Goal: Task Accomplishment & Management: Use online tool/utility

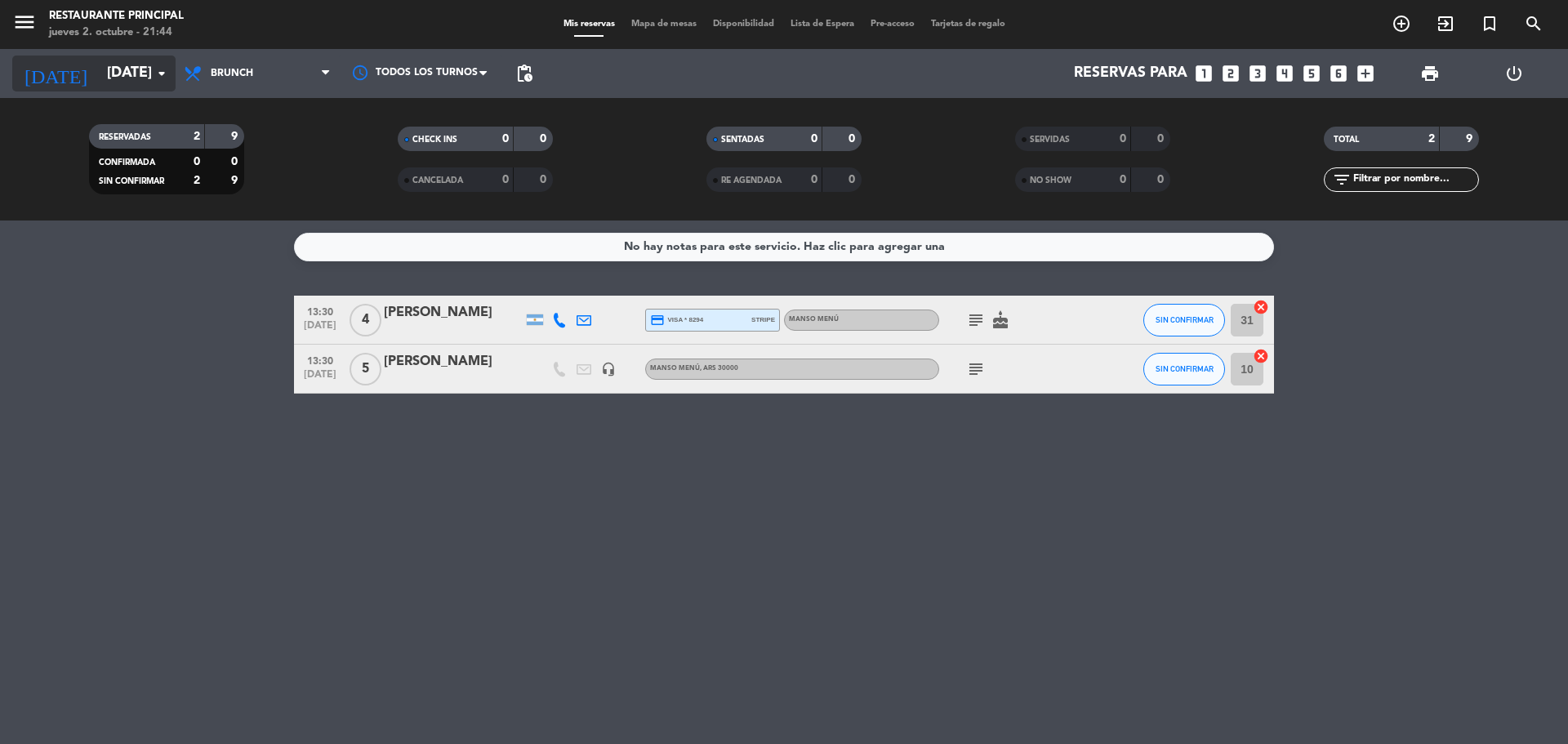
click at [112, 71] on input "[DATE]" at bounding box center [193, 74] width 189 height 32
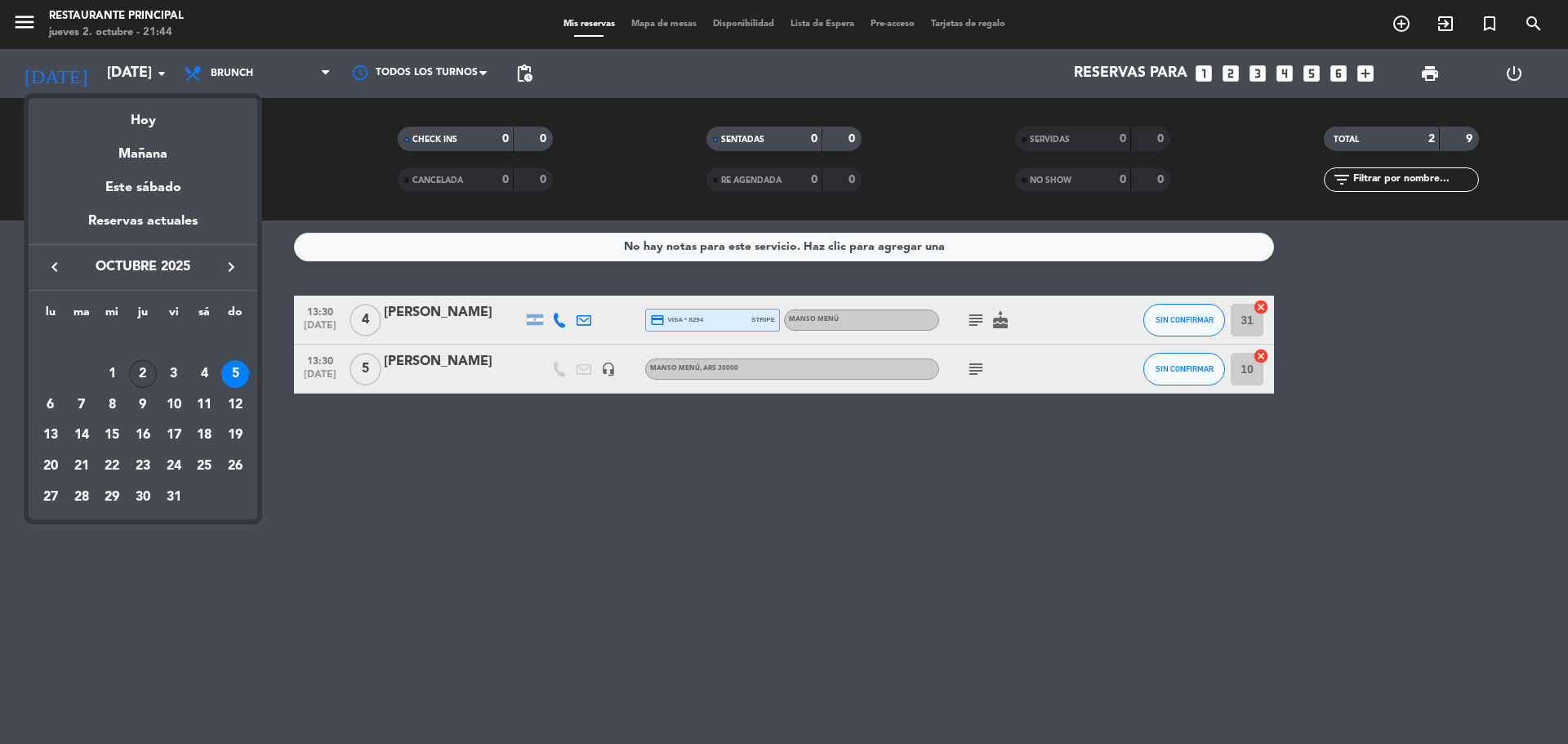
click at [144, 368] on div "2" at bounding box center [142, 373] width 28 height 28
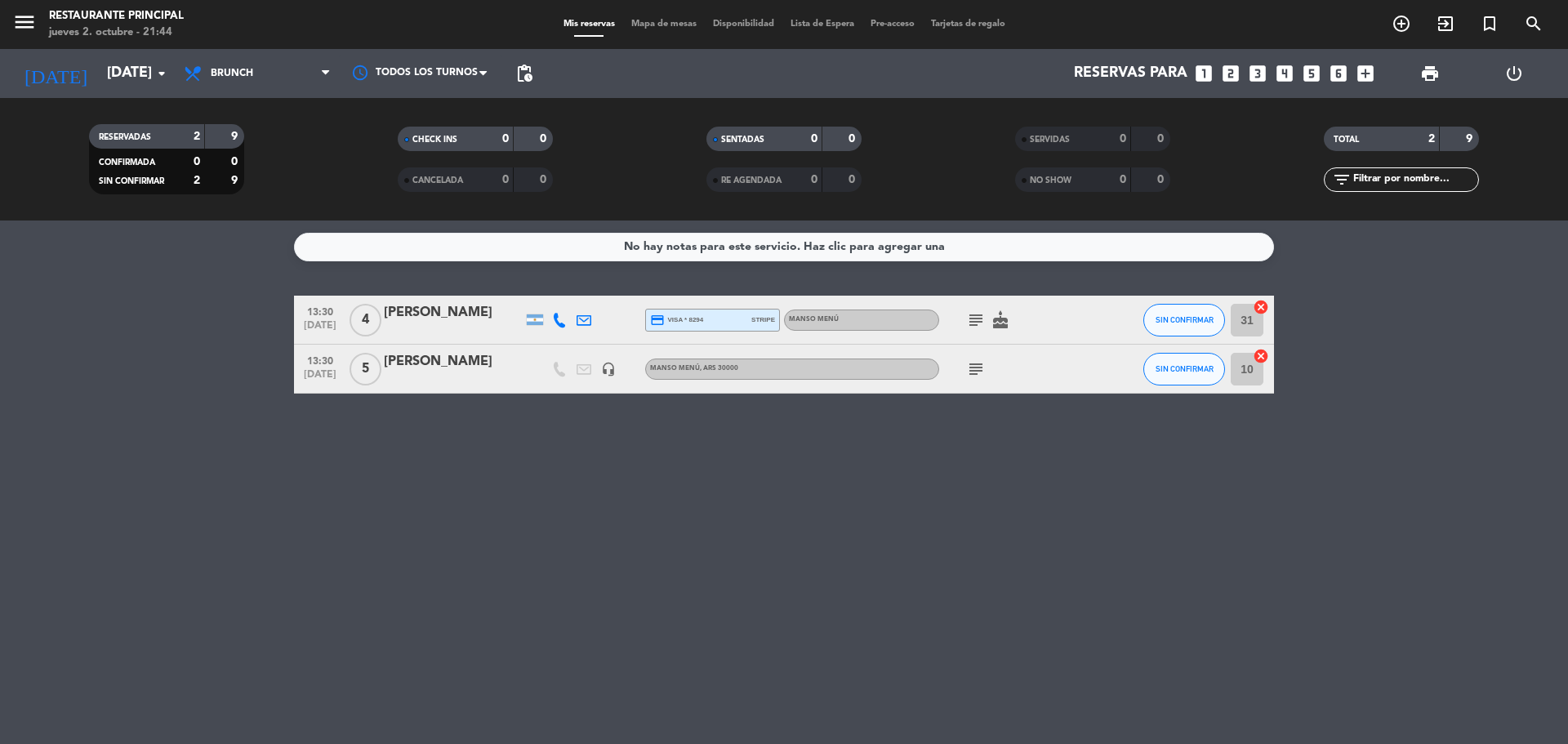
type input "[DEMOGRAPHIC_DATA][DATE]"
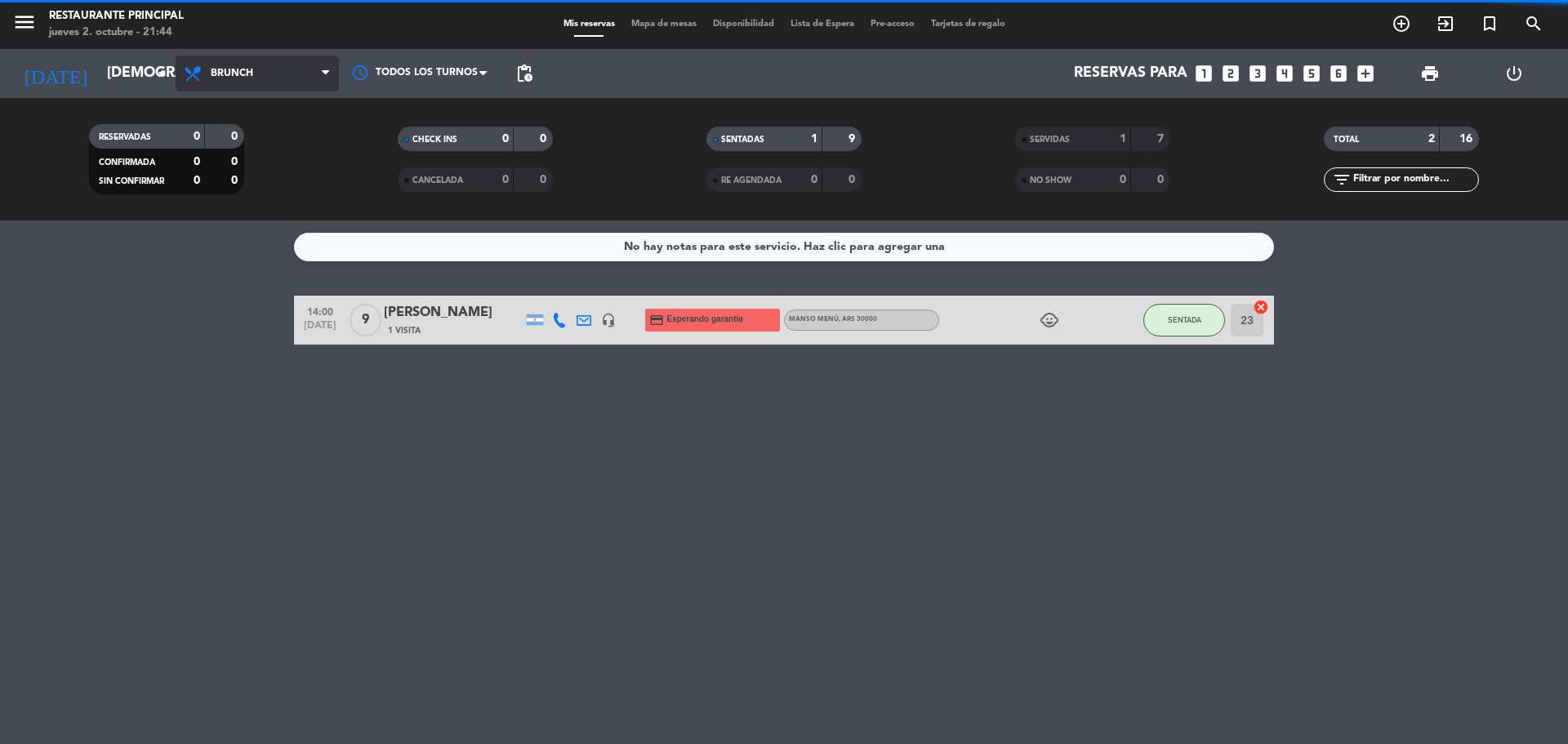
click at [304, 80] on span "Brunch" at bounding box center [257, 74] width 163 height 36
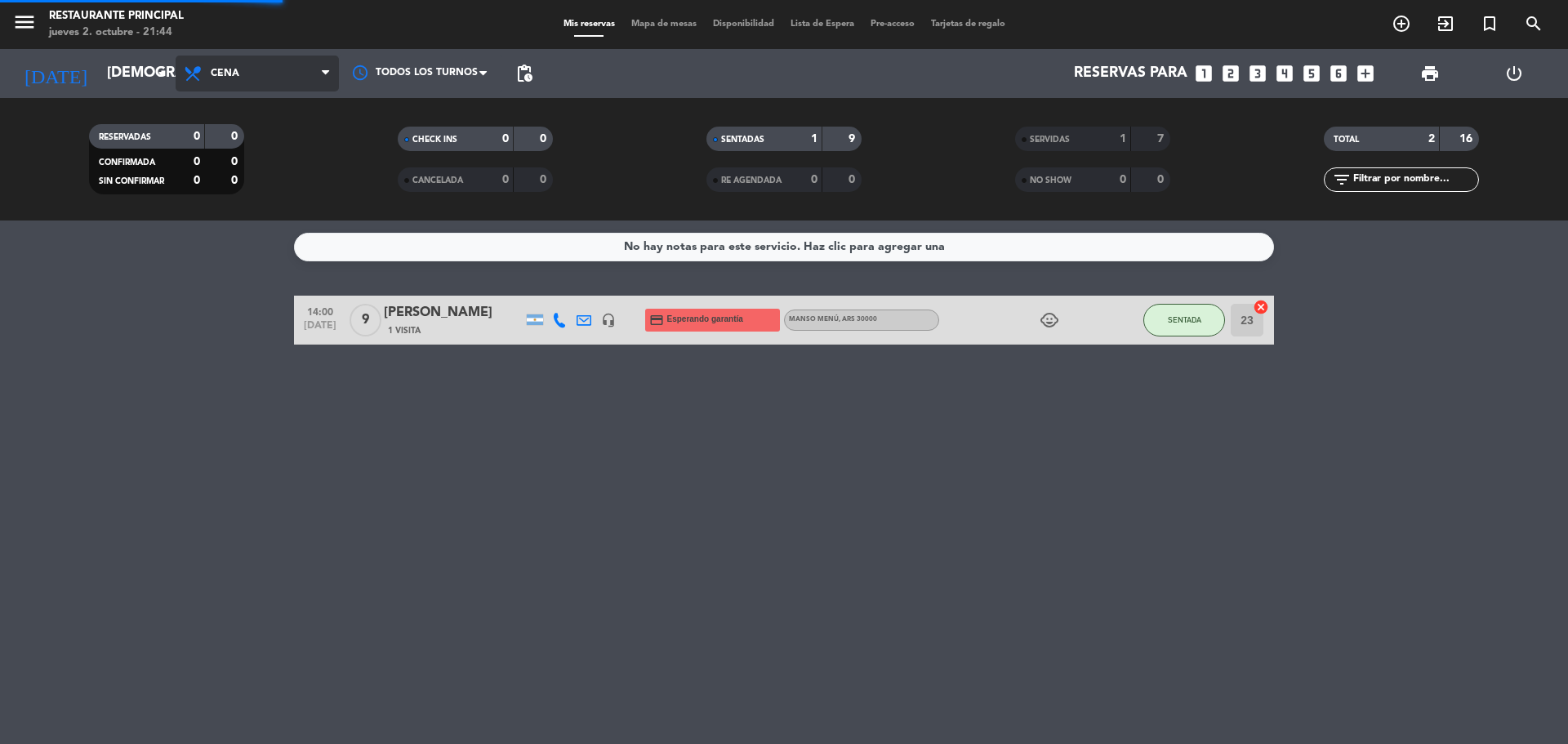
click at [266, 248] on ng-component "menu Restaurante Principal [DATE] 2. octubre - 21:44 Mis reservas Mapa de mesas…" at bounding box center [784, 372] width 1568 height 744
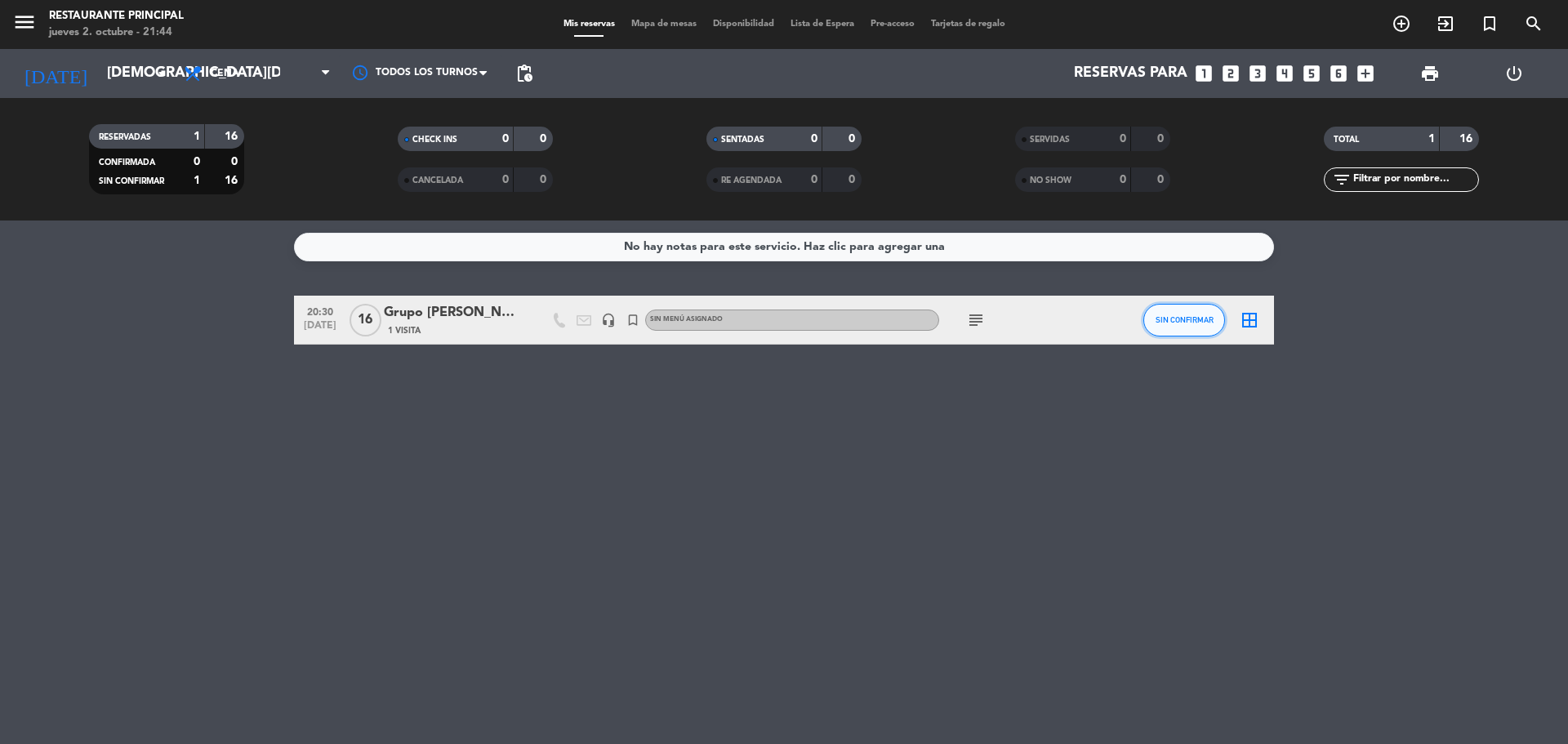
click at [1188, 319] on span "SIN CONFIRMAR" at bounding box center [1184, 319] width 58 height 9
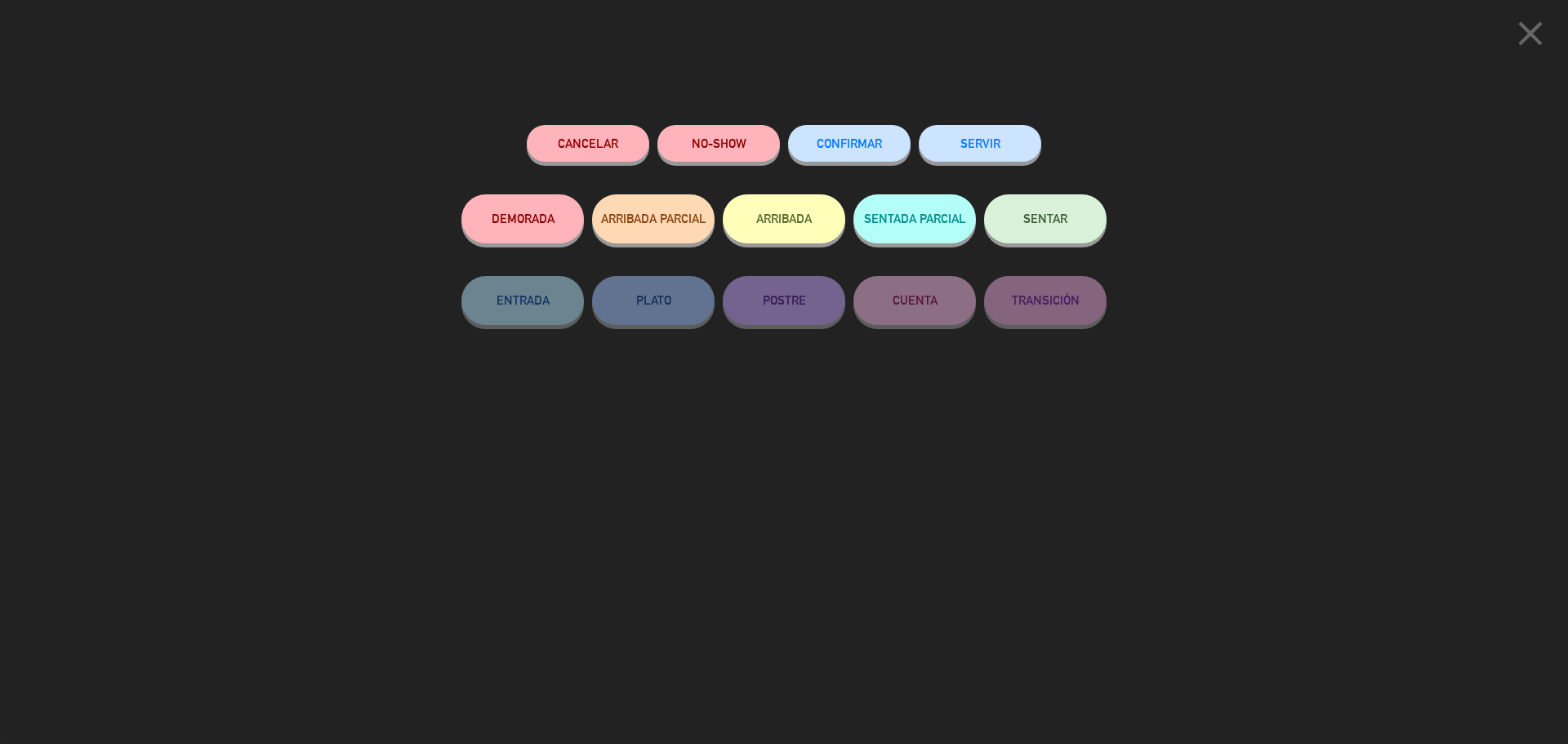
click at [1030, 217] on span "SENTAR" at bounding box center [1045, 218] width 44 height 14
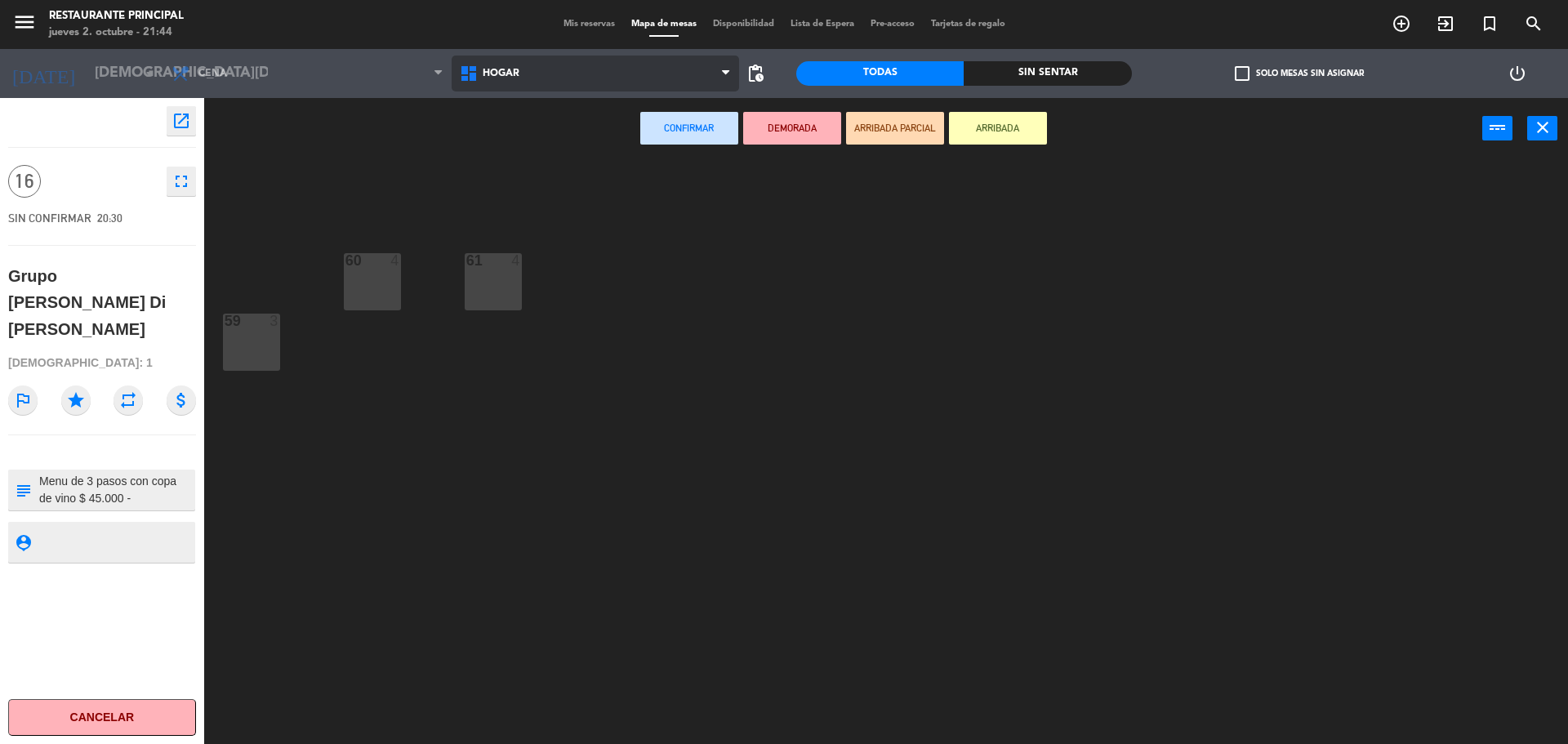
drag, startPoint x: 715, startPoint y: 66, endPoint x: 716, endPoint y: 85, distance: 19.0
click at [715, 73] on span "Hogar" at bounding box center [596, 74] width 288 height 36
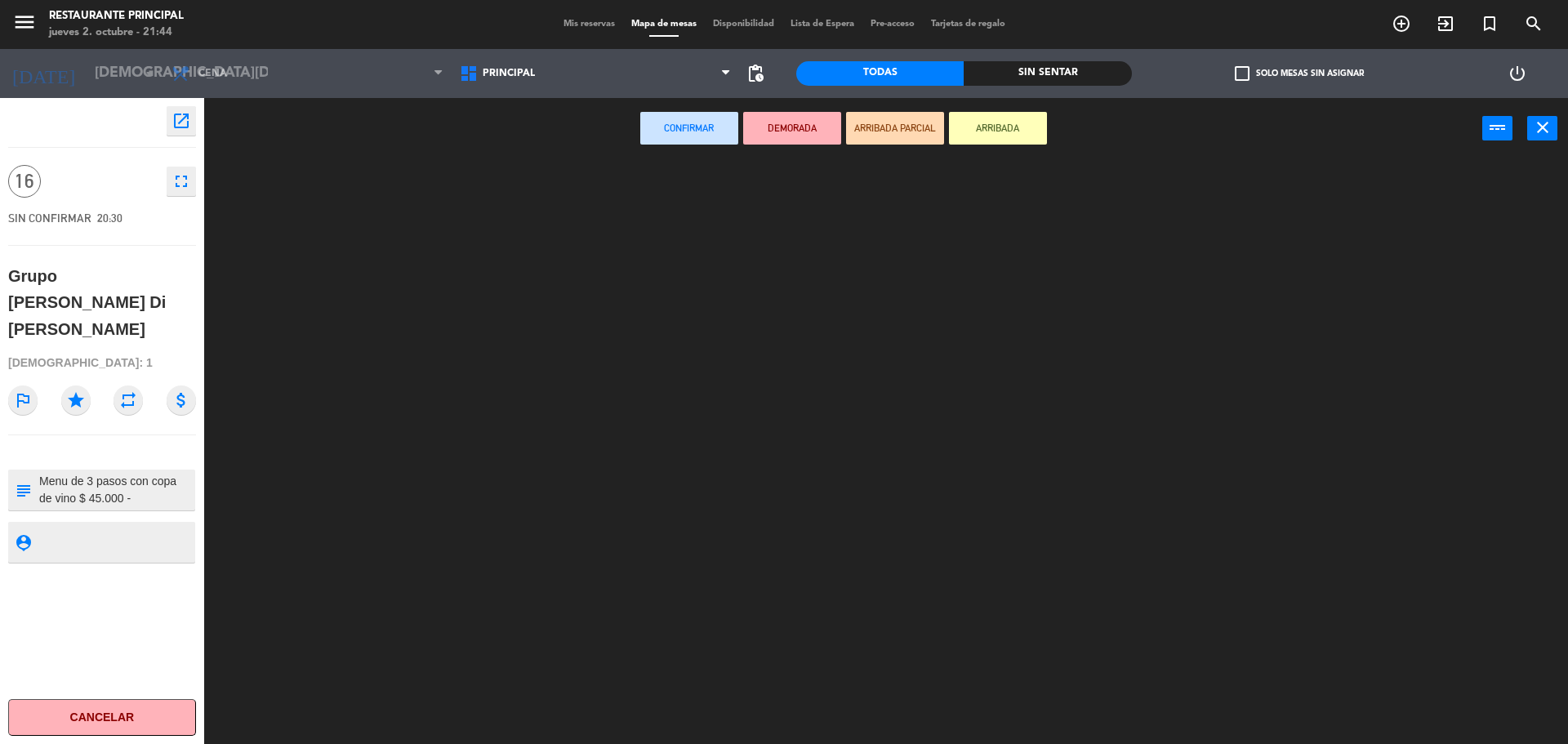
click at [611, 155] on ng-component "menu Restaurante Principal [DATE] 2. octubre - 21:44 Mis reservas Mapa de mesas…" at bounding box center [784, 373] width 1568 height 748
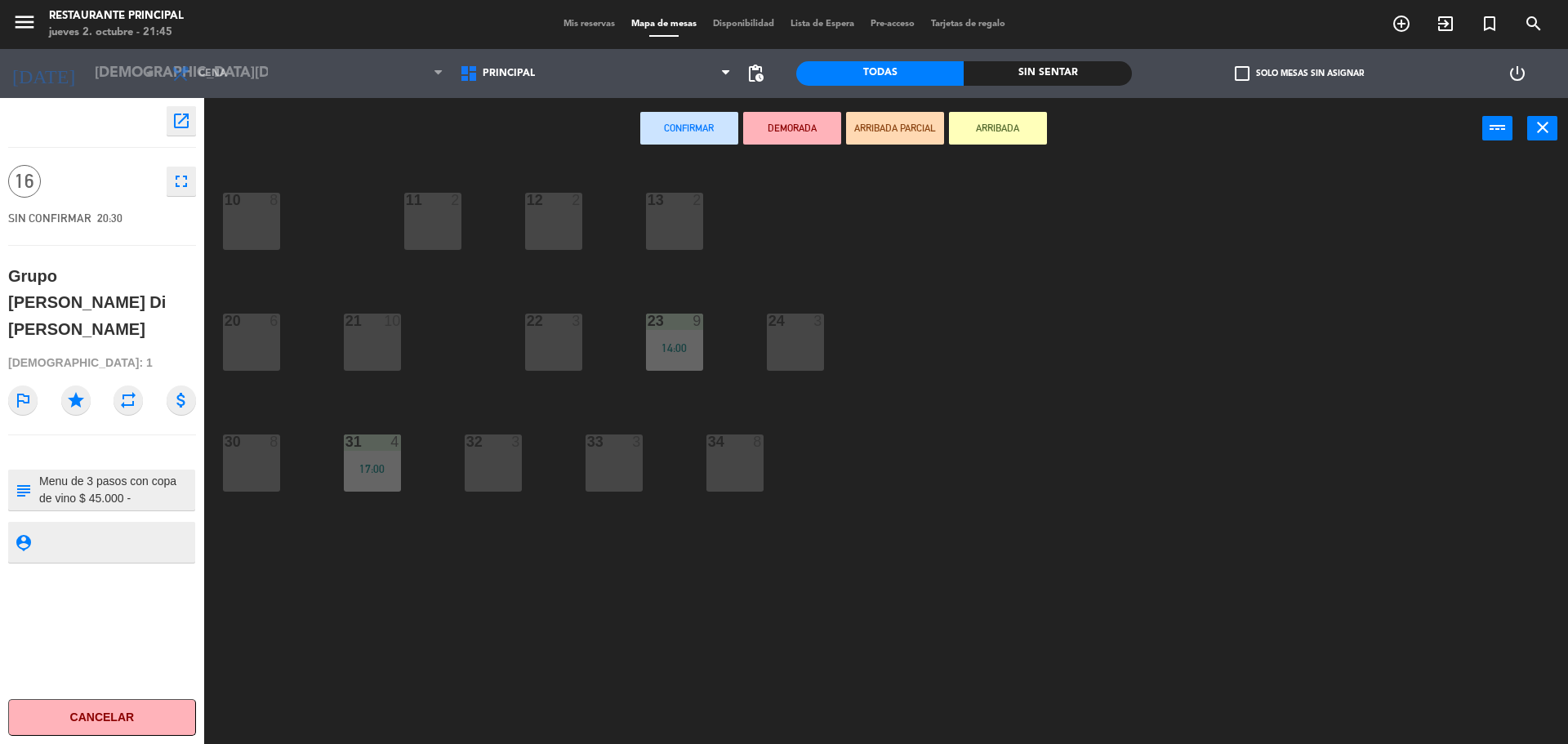
click at [478, 464] on div "32 3" at bounding box center [493, 463] width 57 height 57
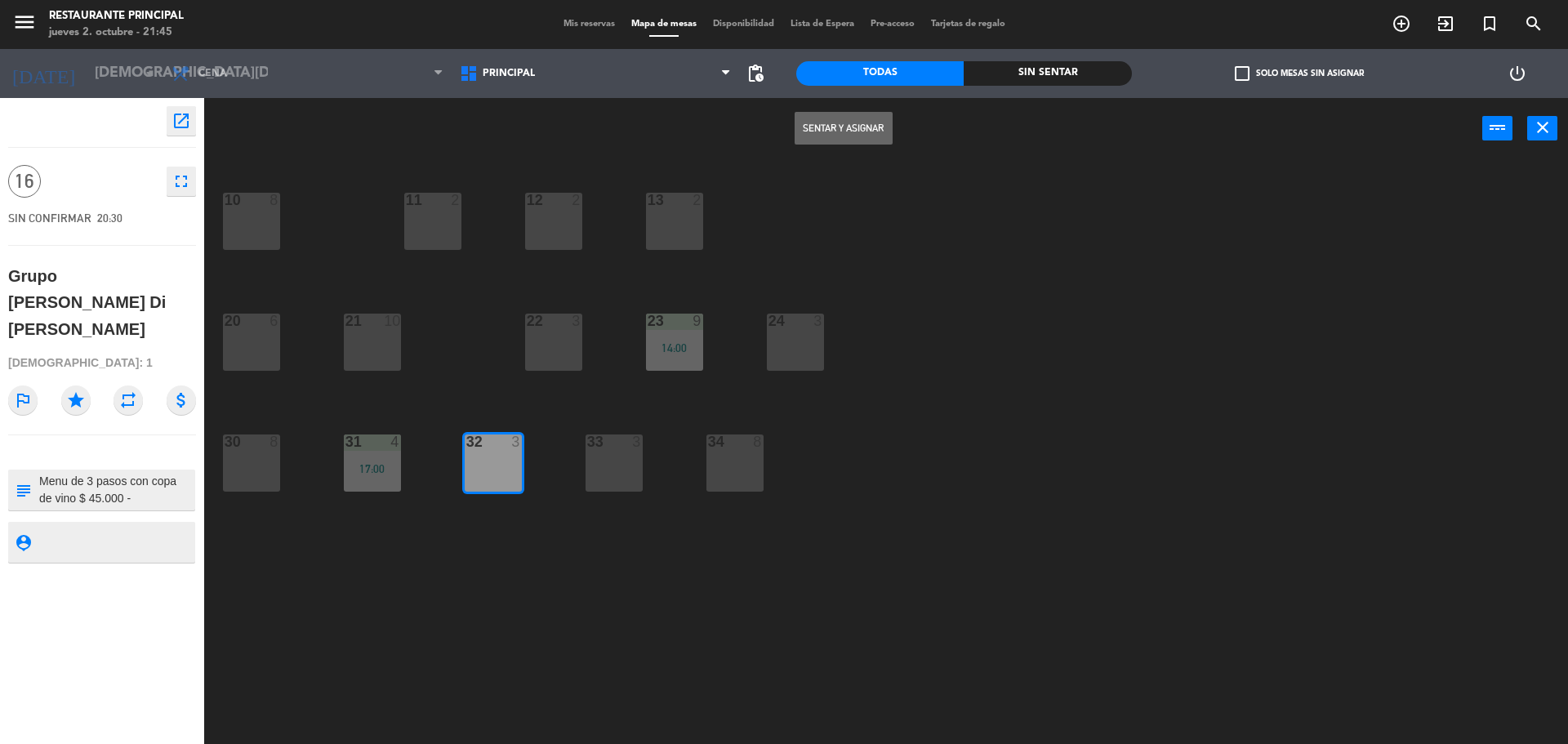
click at [609, 473] on div "33 3" at bounding box center [614, 463] width 57 height 57
click at [832, 123] on button "Sentar y Asignar" at bounding box center [843, 128] width 98 height 32
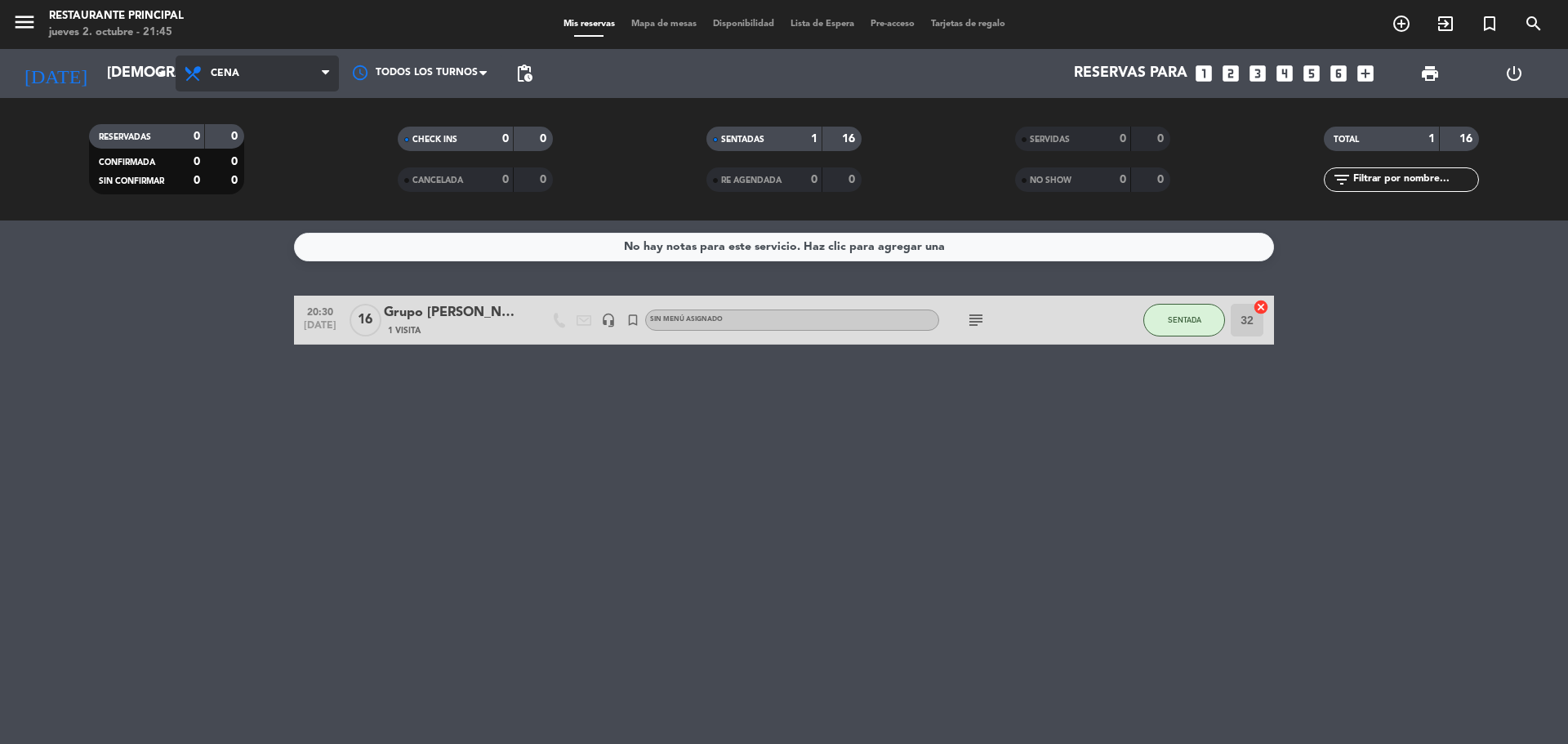
click at [280, 79] on span "Cena" at bounding box center [257, 74] width 163 height 36
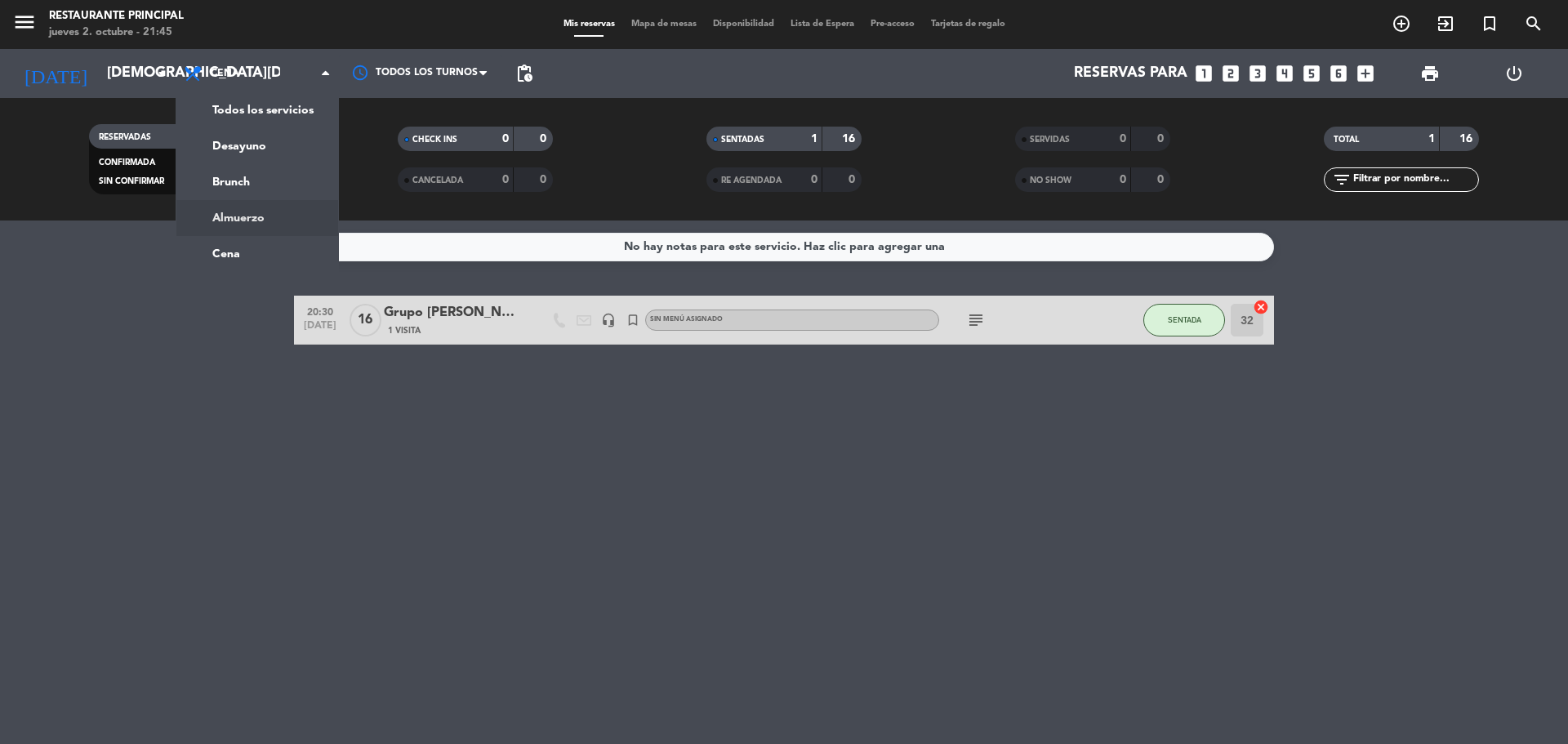
click at [250, 223] on ng-component "menu Restaurante Principal [DATE] 2. octubre - 21:45 Mis reservas Mapa de mesas…" at bounding box center [784, 372] width 1568 height 744
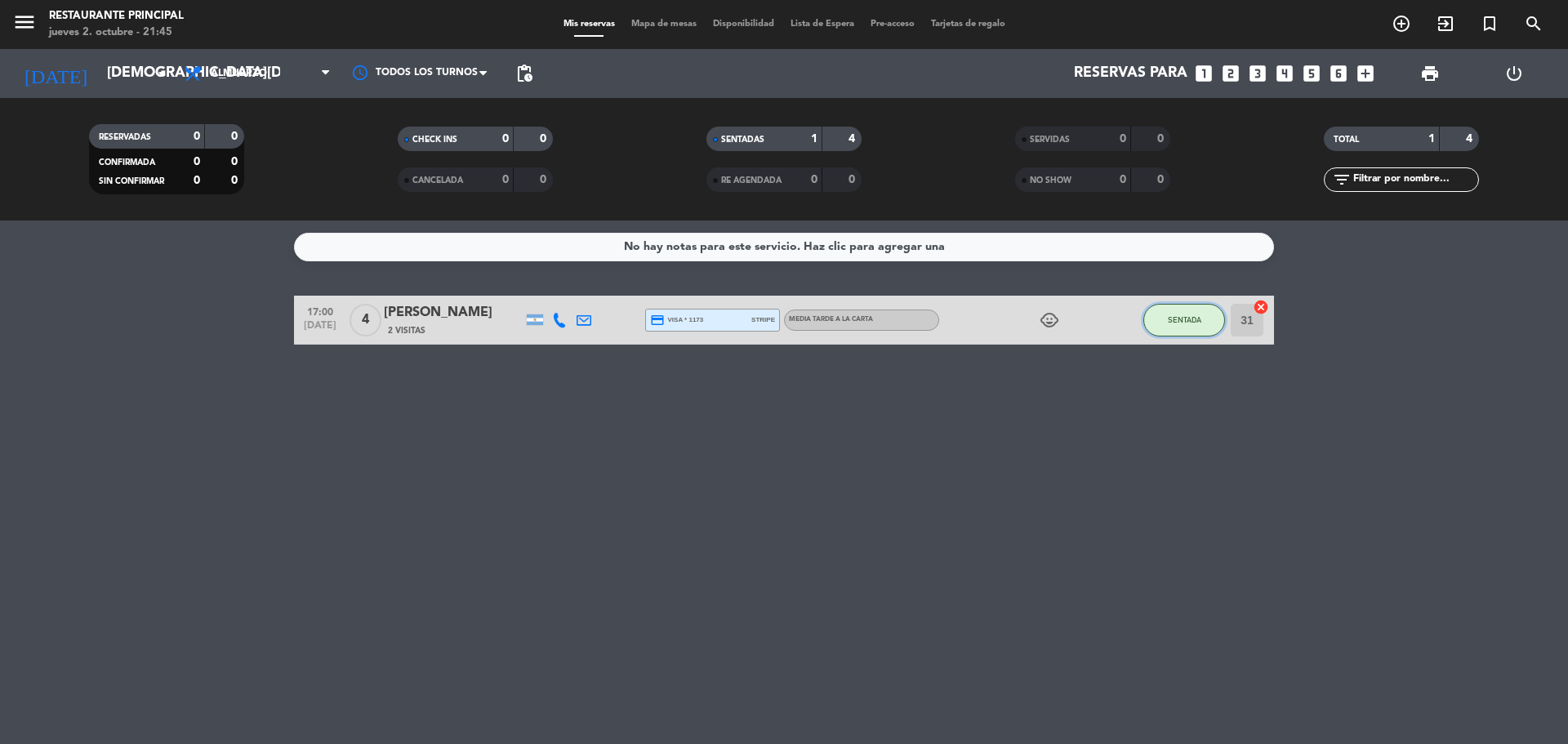
click at [1156, 320] on button "SENTADA" at bounding box center [1183, 320] width 81 height 32
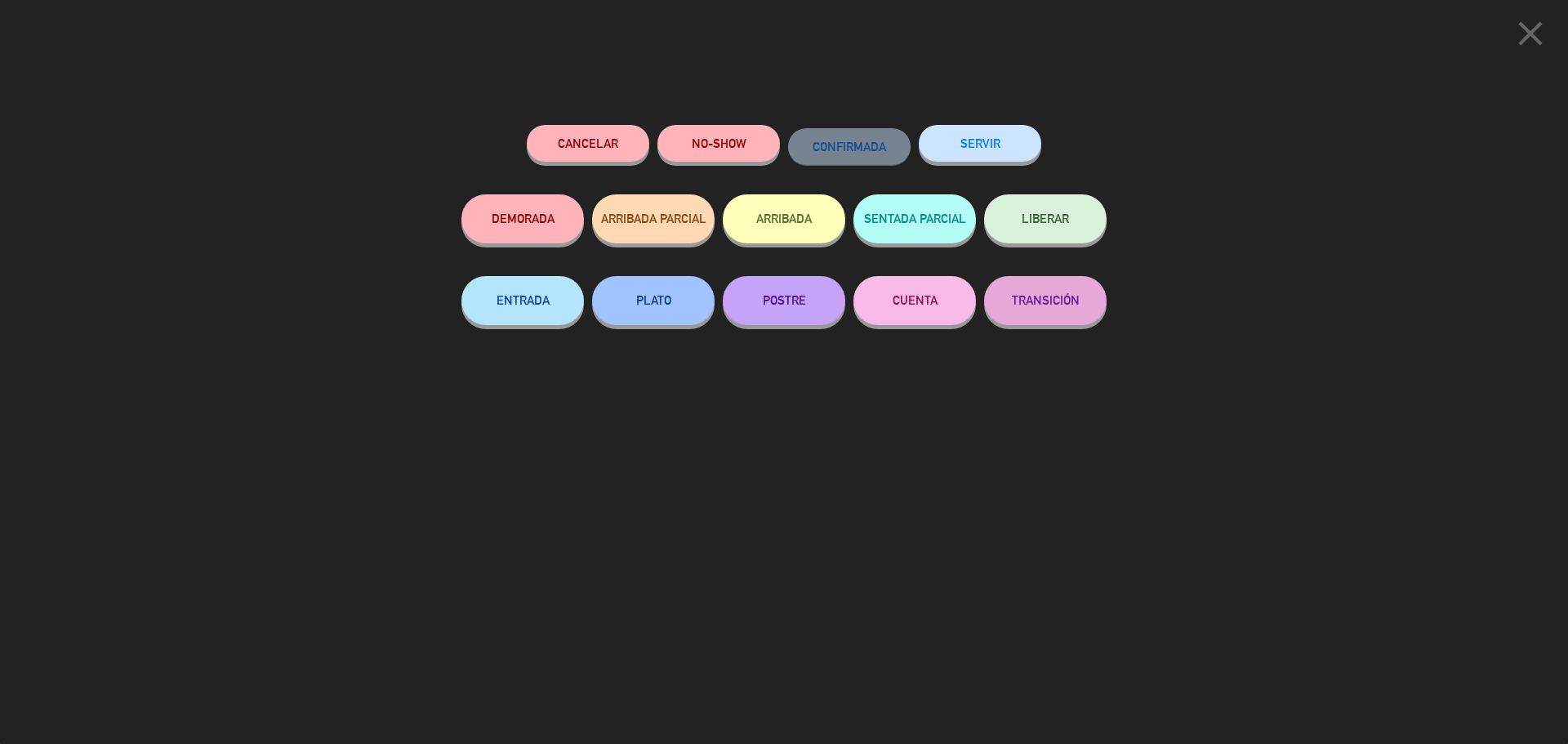
click at [991, 134] on button "SERVIR" at bounding box center [980, 143] width 122 height 36
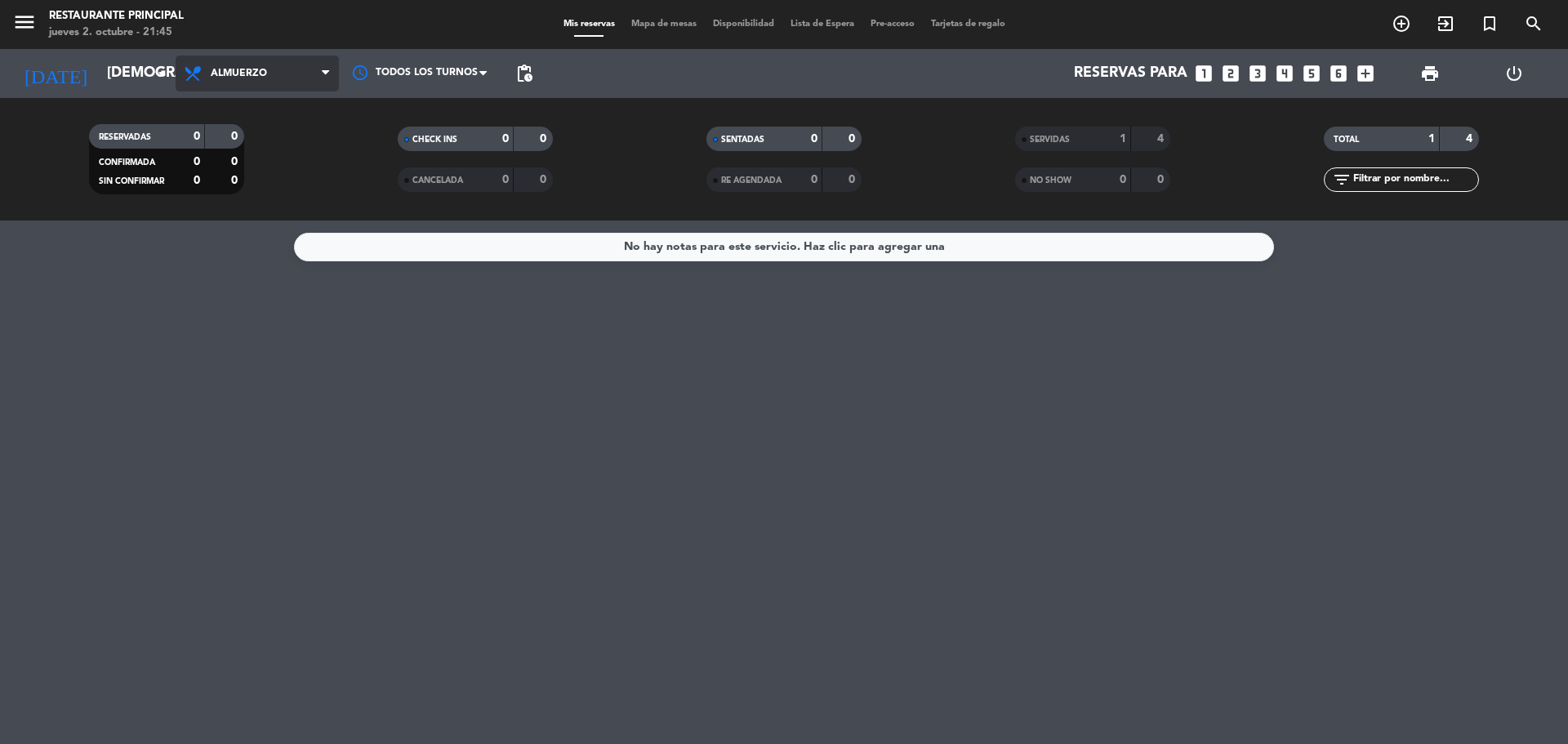
click at [313, 71] on span "Almuerzo" at bounding box center [257, 74] width 163 height 36
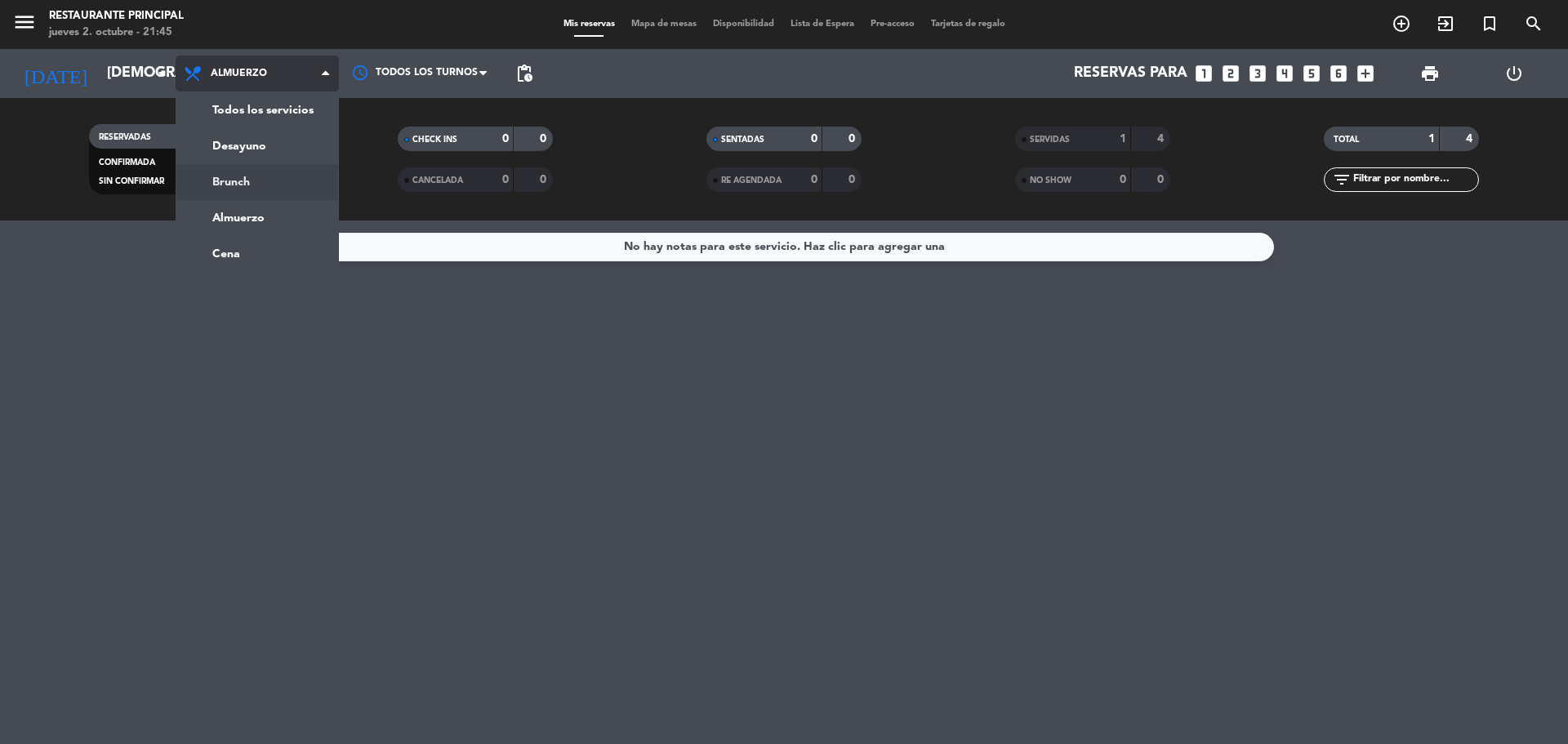
click at [251, 183] on div "menu Restaurante Principal [DATE] 2. octubre - 21:45 Mis reservas Mapa de mesas…" at bounding box center [784, 110] width 1568 height 221
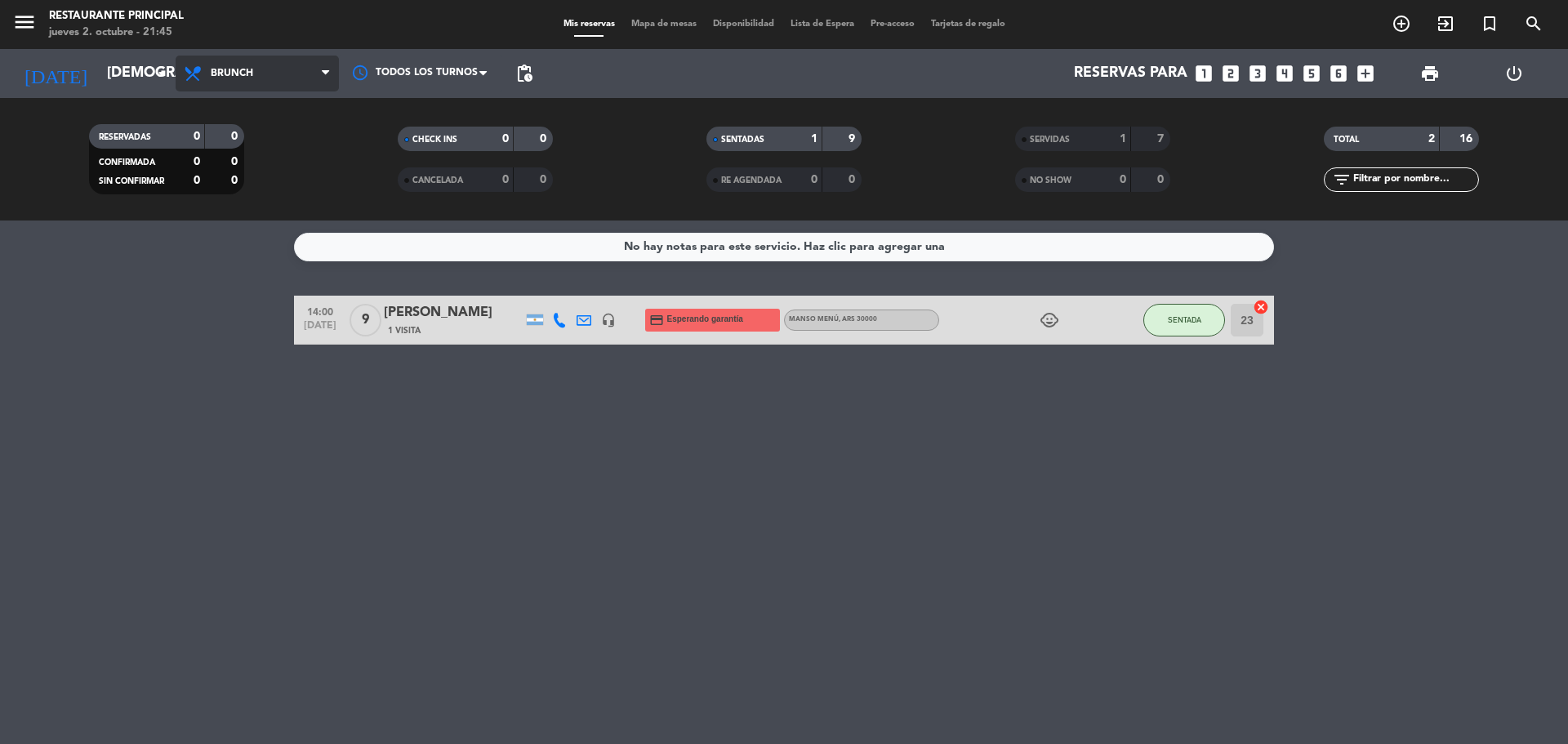
click at [304, 68] on span "Brunch" at bounding box center [257, 74] width 163 height 36
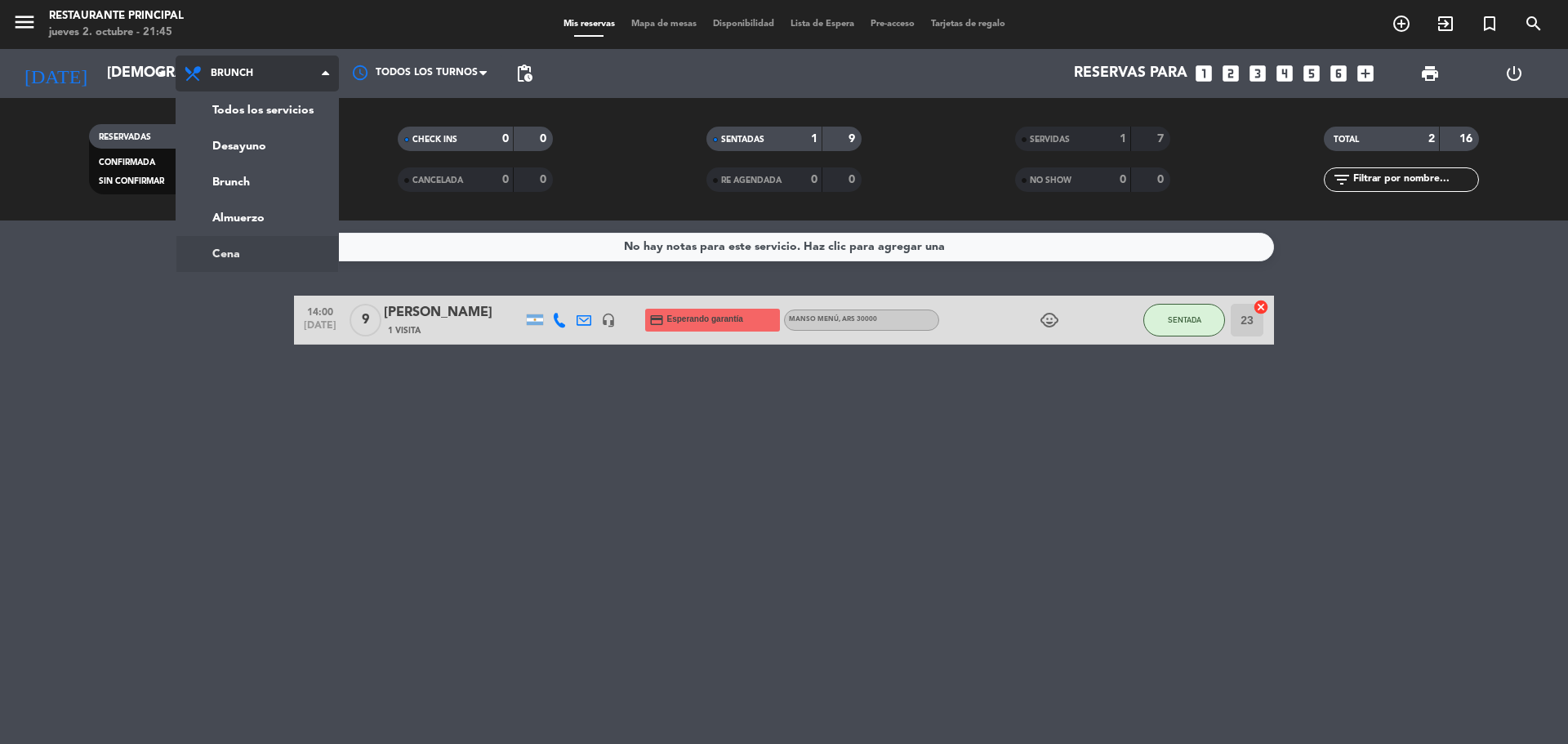
click at [241, 255] on ng-component "menu Restaurante Principal [DATE] 2. octubre - 21:45 Mis reservas Mapa de mesas…" at bounding box center [784, 372] width 1568 height 744
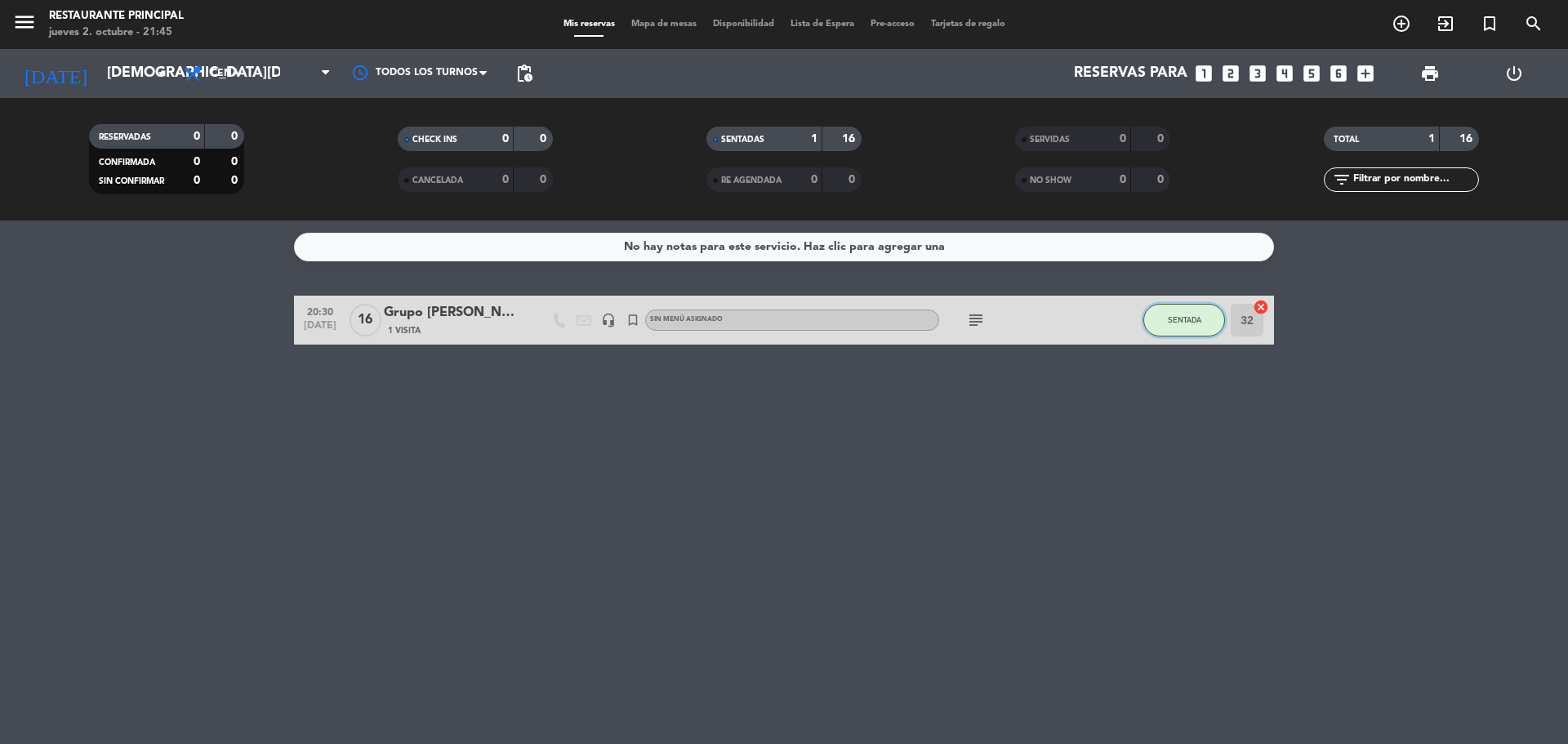
click at [1179, 324] on span "SENTADA" at bounding box center [1184, 319] width 33 height 9
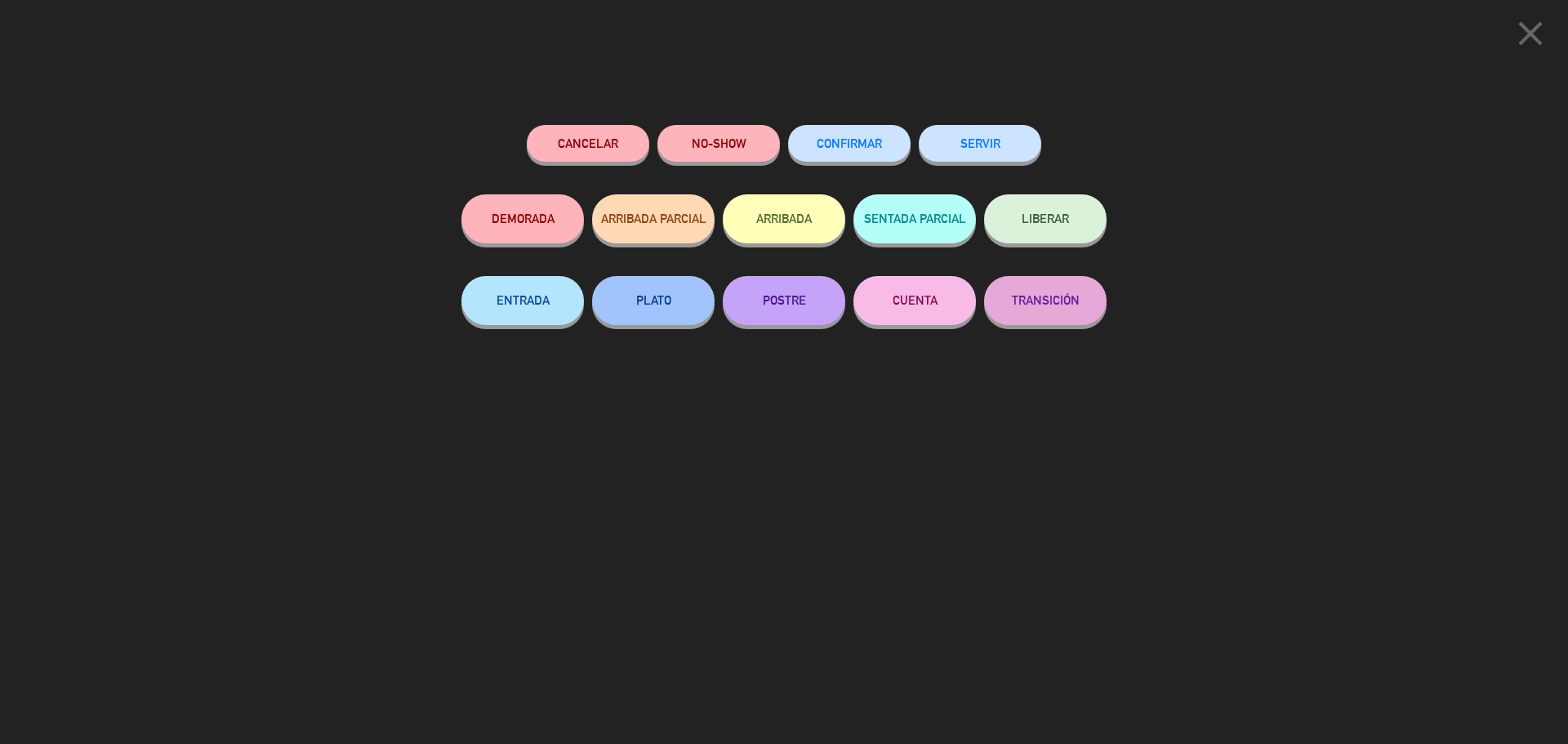
drag, startPoint x: 991, startPoint y: 143, endPoint x: 1286, endPoint y: 90, distance: 299.7
click at [1016, 140] on button "SERVIR" at bounding box center [980, 143] width 122 height 36
